Goal: Find specific page/section: Find specific page/section

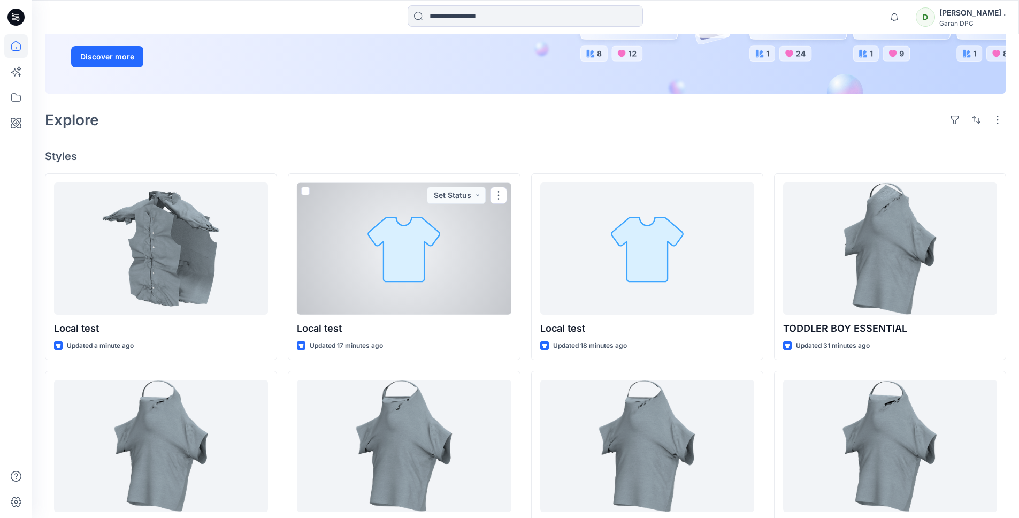
scroll to position [211, 0]
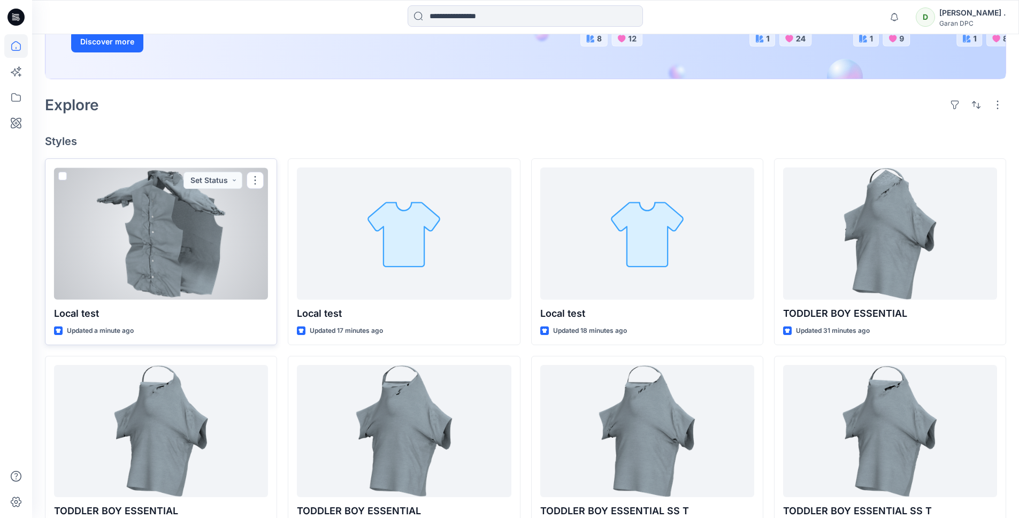
click at [204, 260] on div at bounding box center [161, 233] width 214 height 132
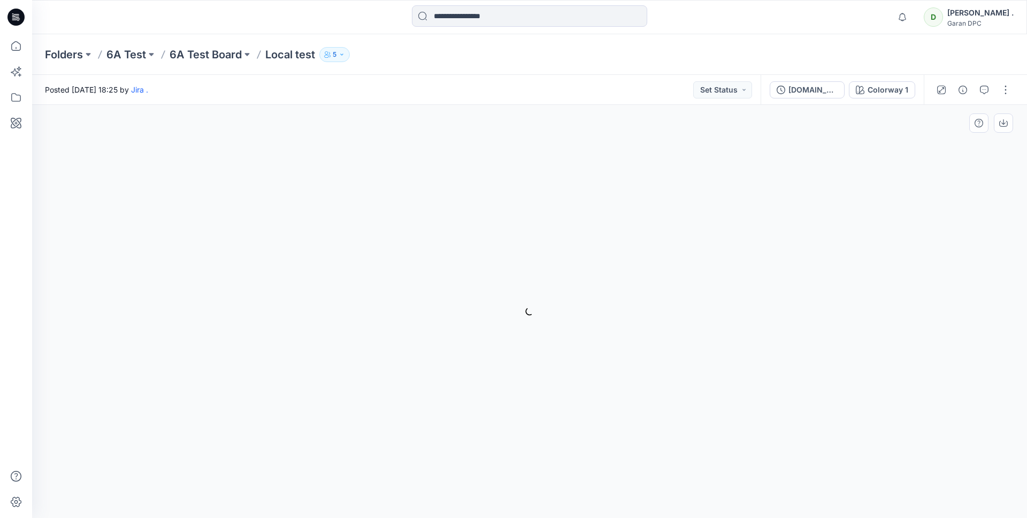
drag, startPoint x: 321, startPoint y: 192, endPoint x: 250, endPoint y: 126, distance: 96.9
click at [321, 192] on div "Colorway 1 Loading... Material Properties Loading..." at bounding box center [529, 311] width 995 height 413
